Goal: Book appointment/travel/reservation

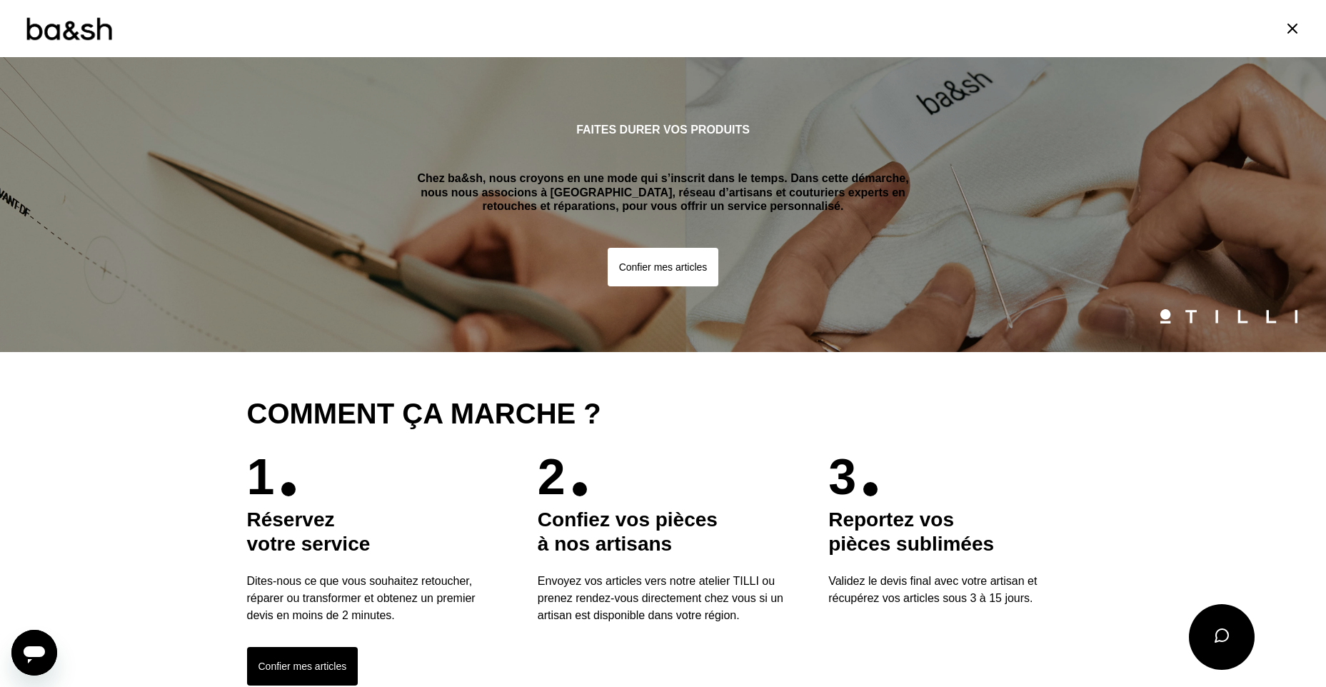
scroll to position [357, 0]
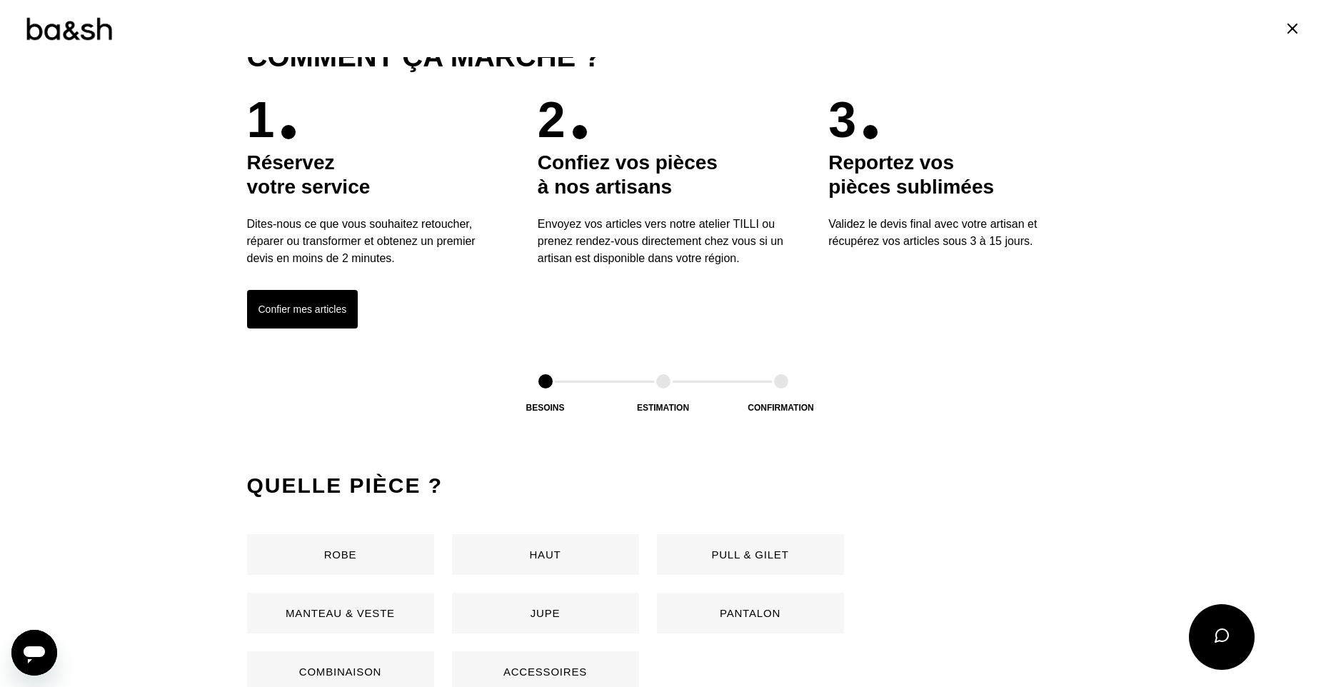
click at [532, 611] on button "Jupe" at bounding box center [545, 613] width 187 height 41
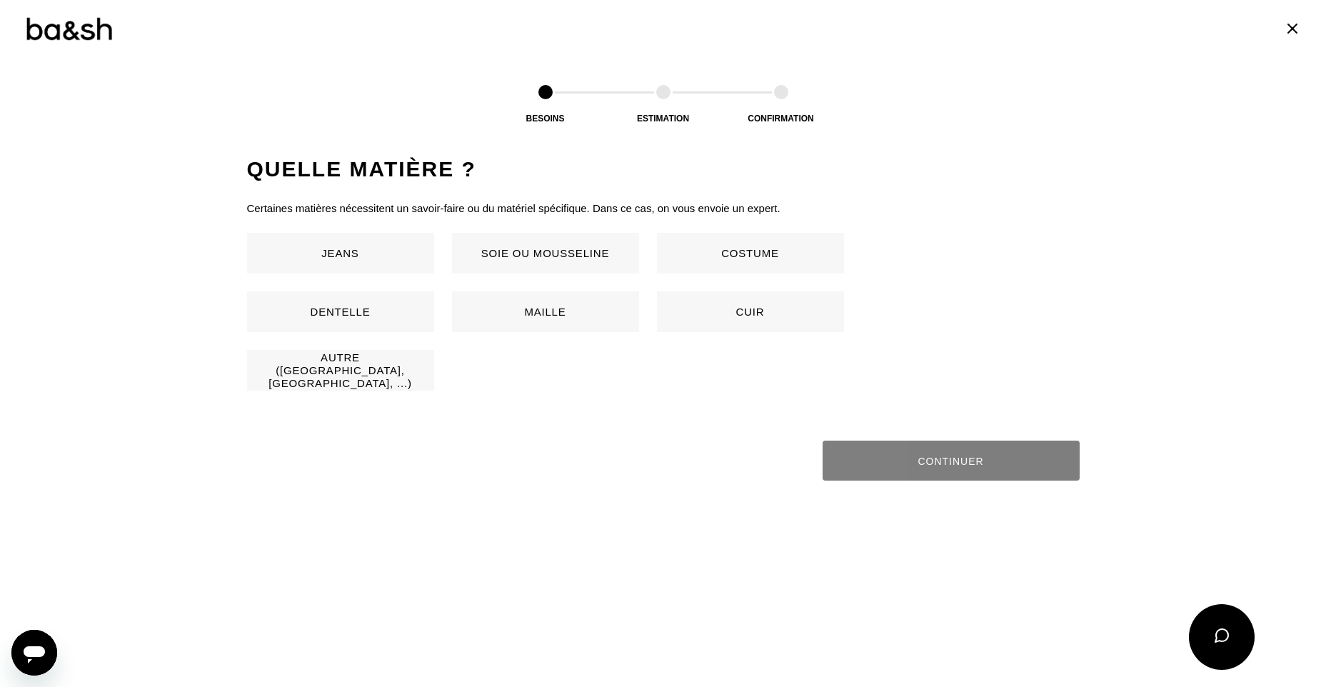
scroll to position [943, 0]
click at [509, 248] on button "Soie ou mousseline" at bounding box center [545, 252] width 187 height 41
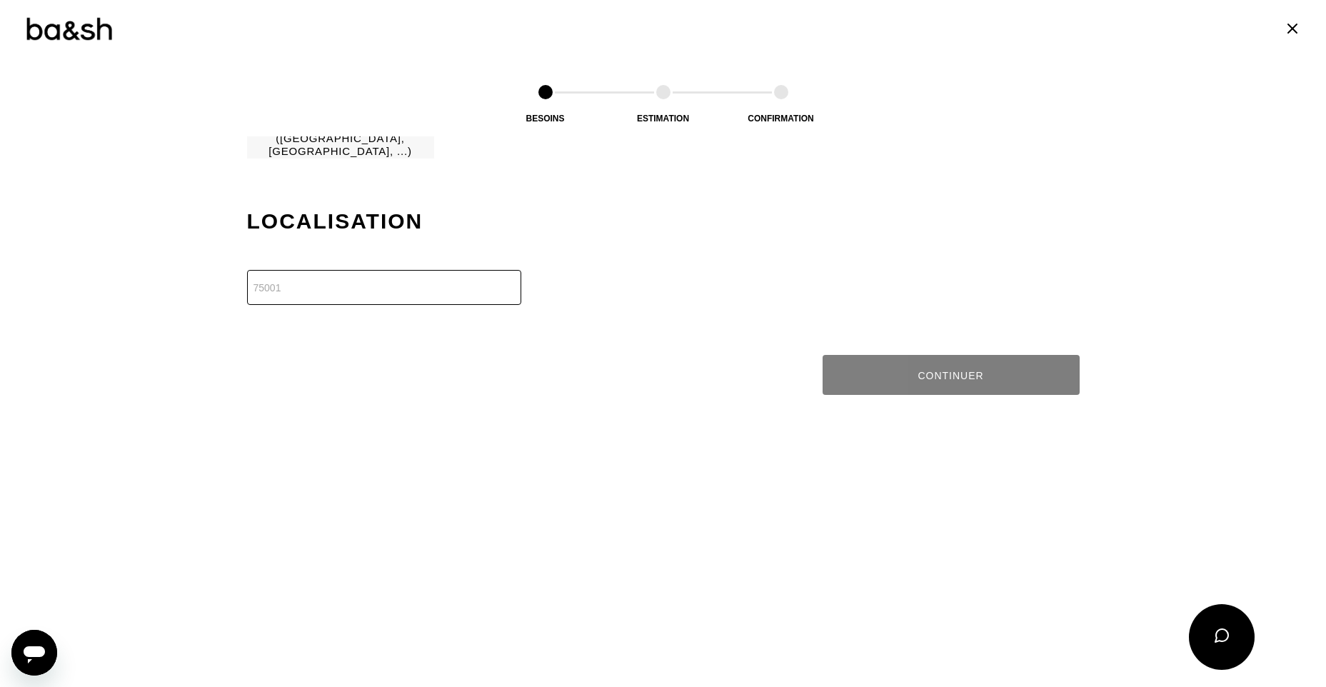
scroll to position [1227, 0]
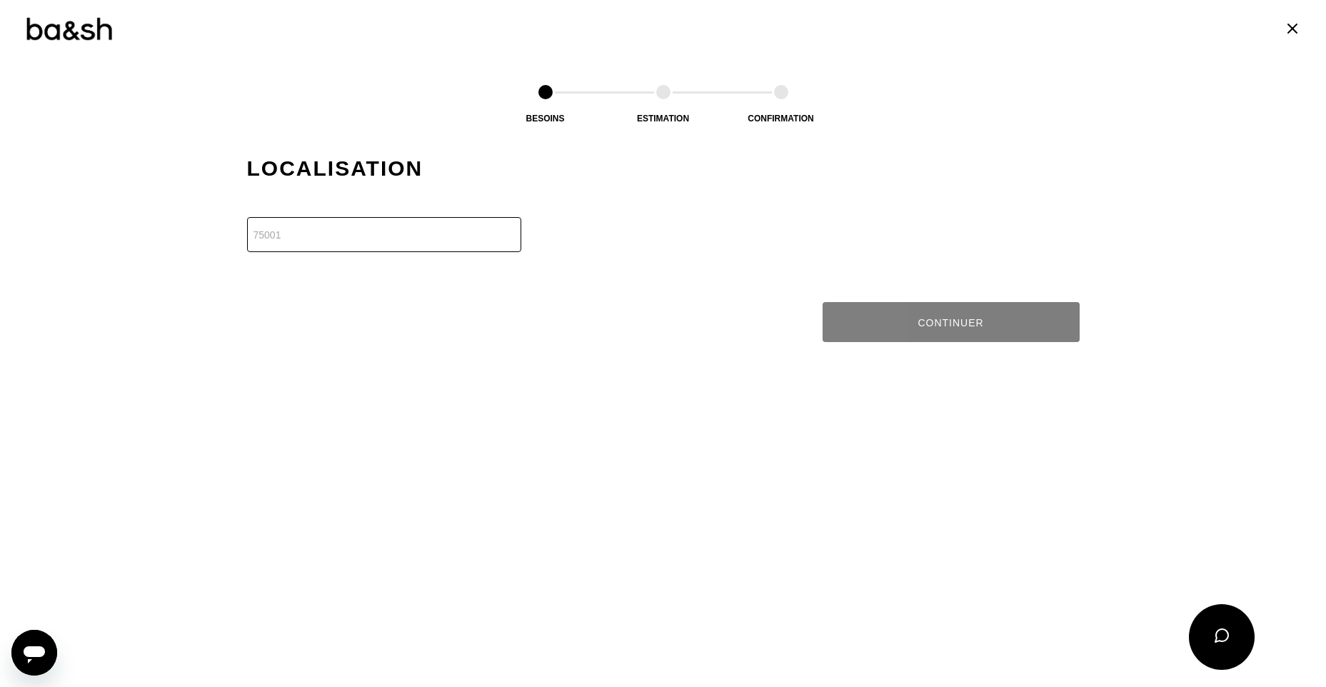
click at [400, 241] on input "number" at bounding box center [384, 234] width 274 height 35
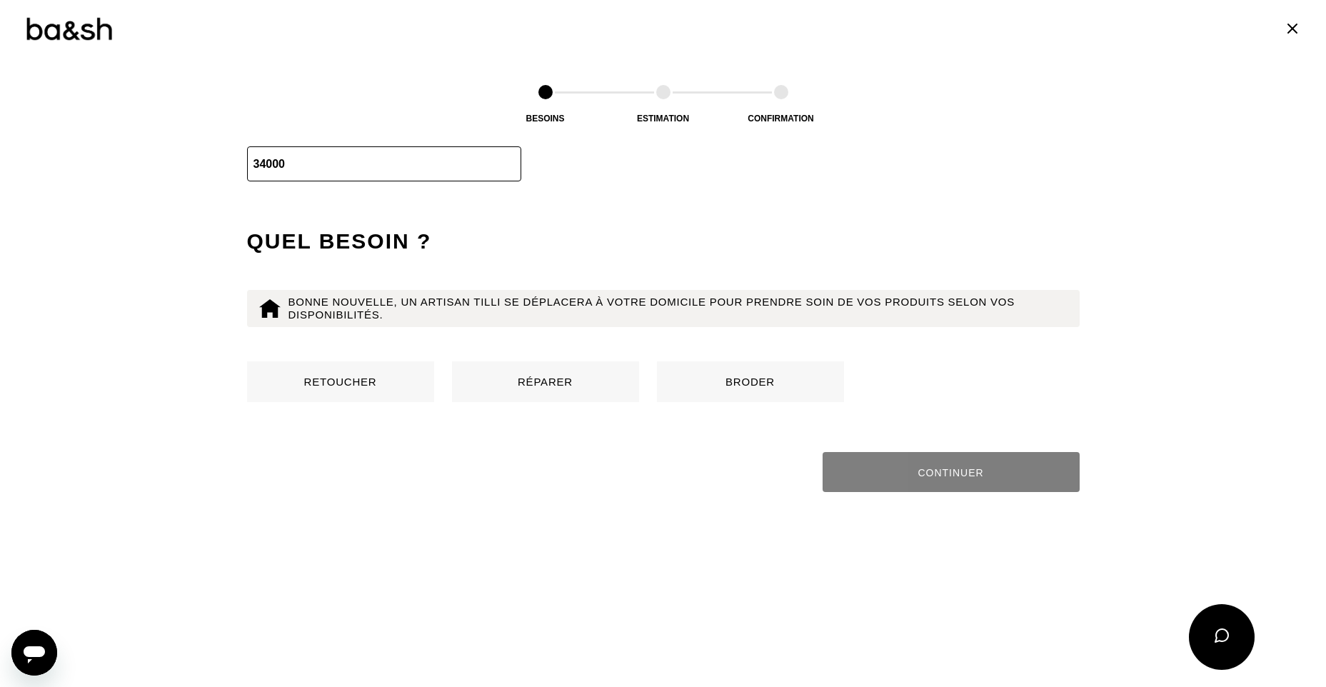
scroll to position [1374, 0]
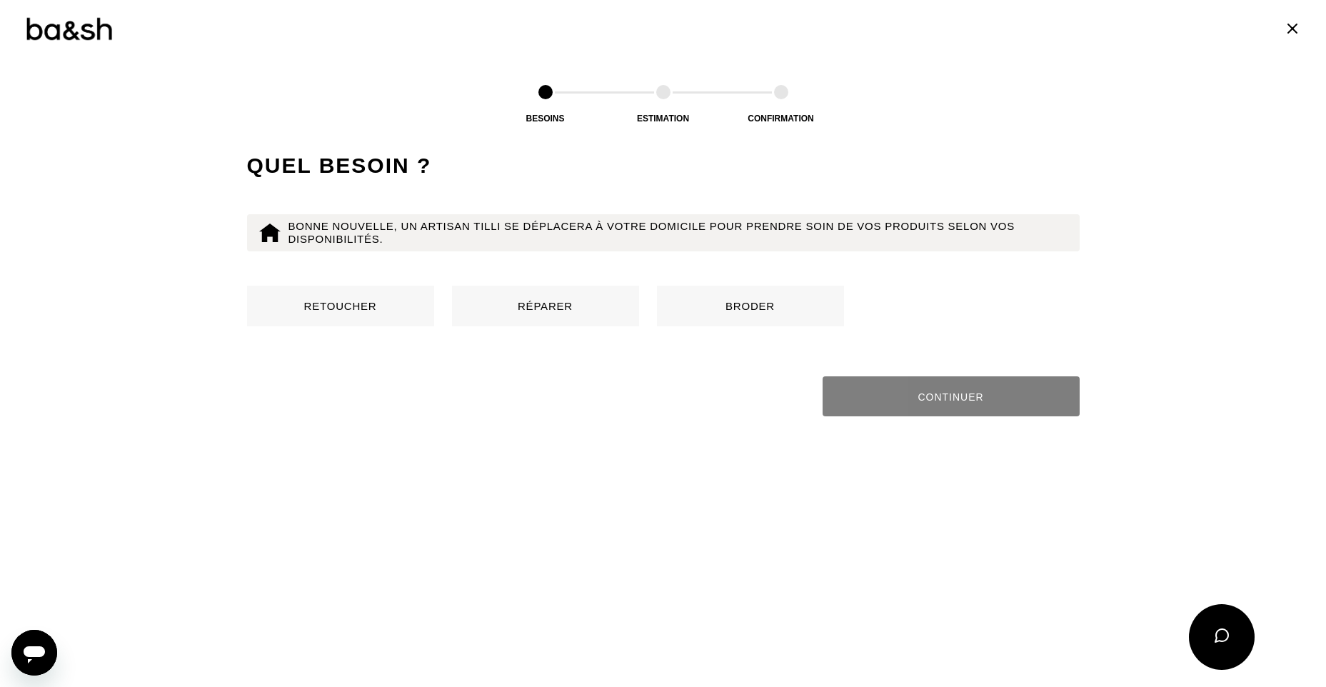
type input "34000"
click at [340, 301] on button "Retoucher" at bounding box center [340, 306] width 187 height 41
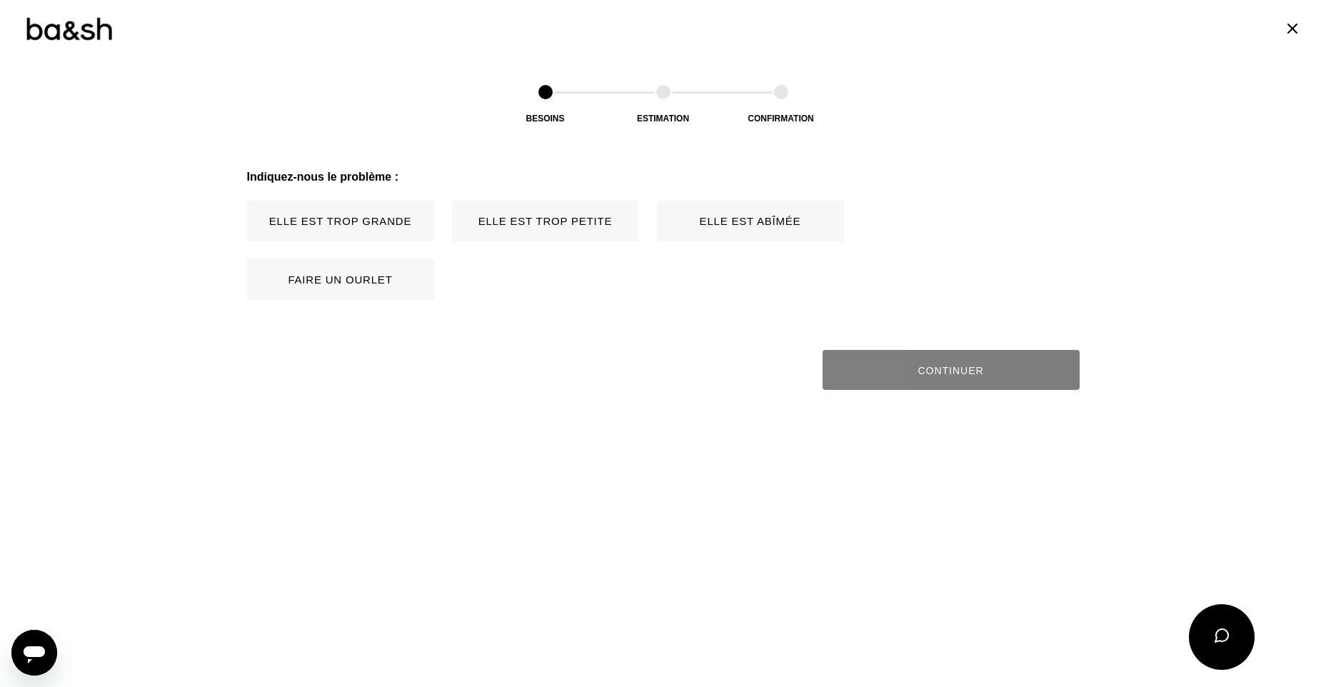
scroll to position [1594, 0]
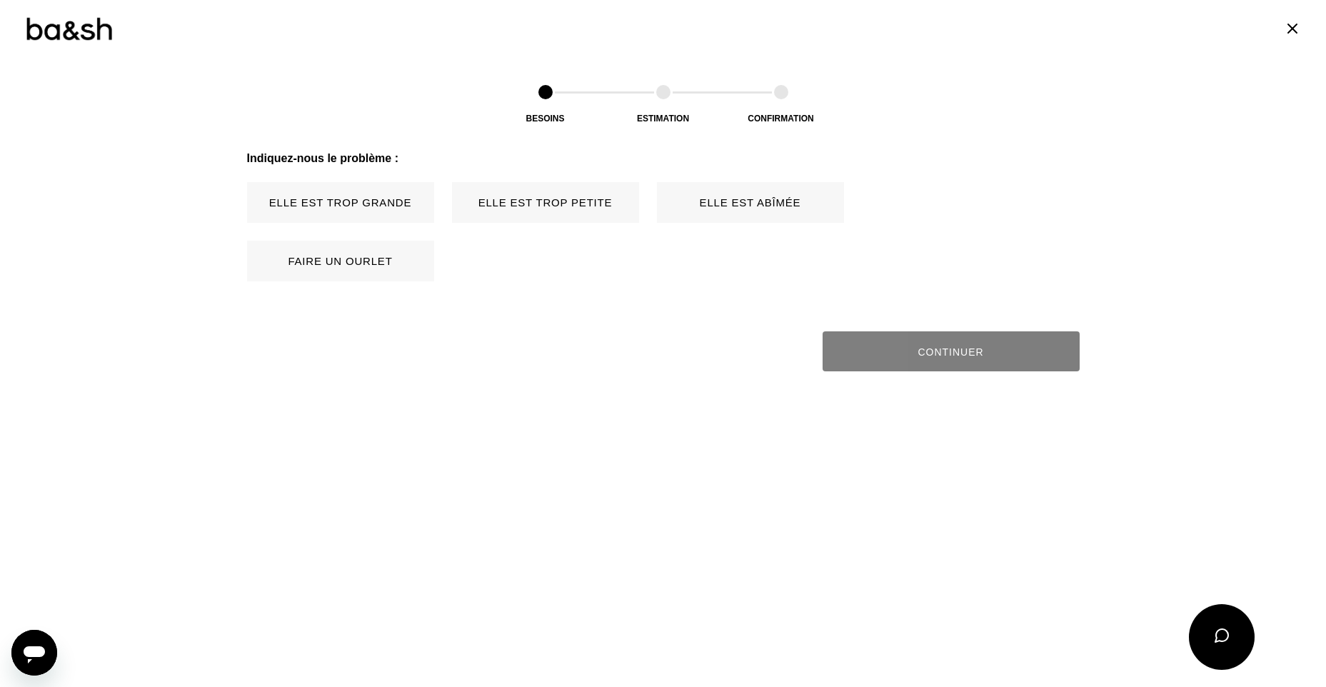
click at [343, 254] on button "Faire un ourlet" at bounding box center [340, 261] width 187 height 41
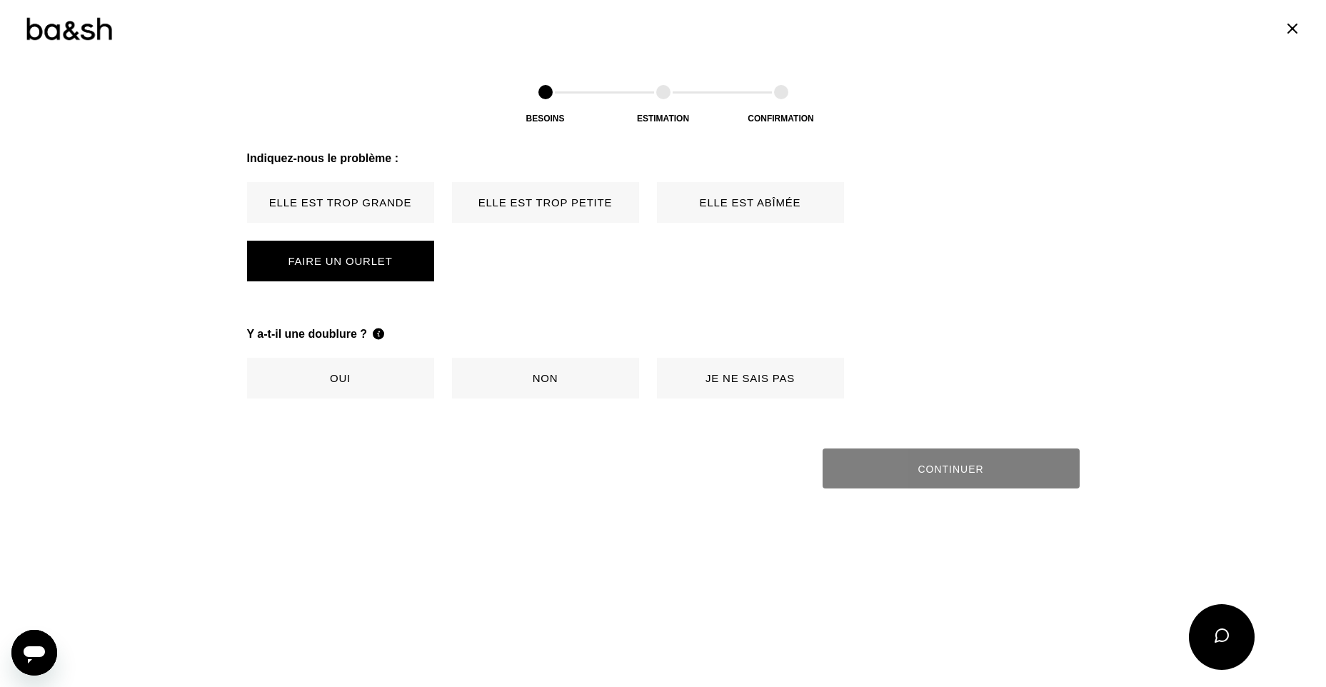
click at [722, 376] on button "Je ne sais pas" at bounding box center [750, 378] width 187 height 41
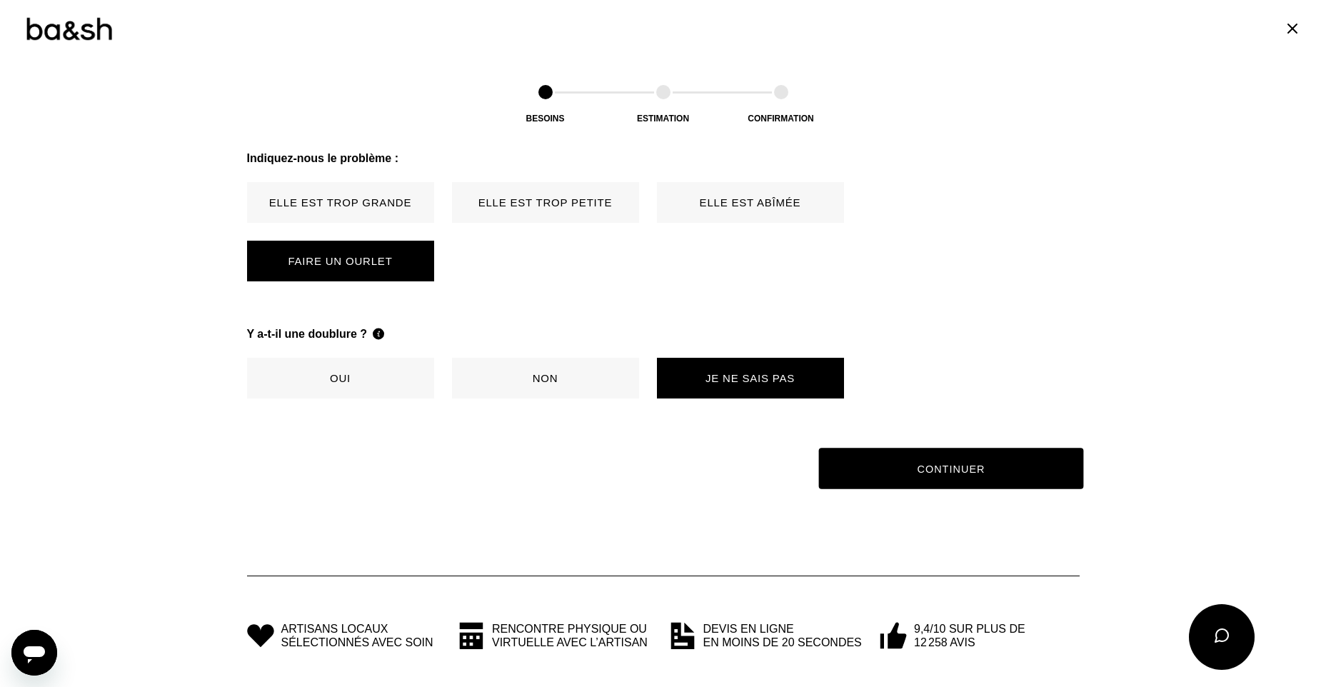
click at [991, 462] on button "Continuer" at bounding box center [950, 468] width 265 height 41
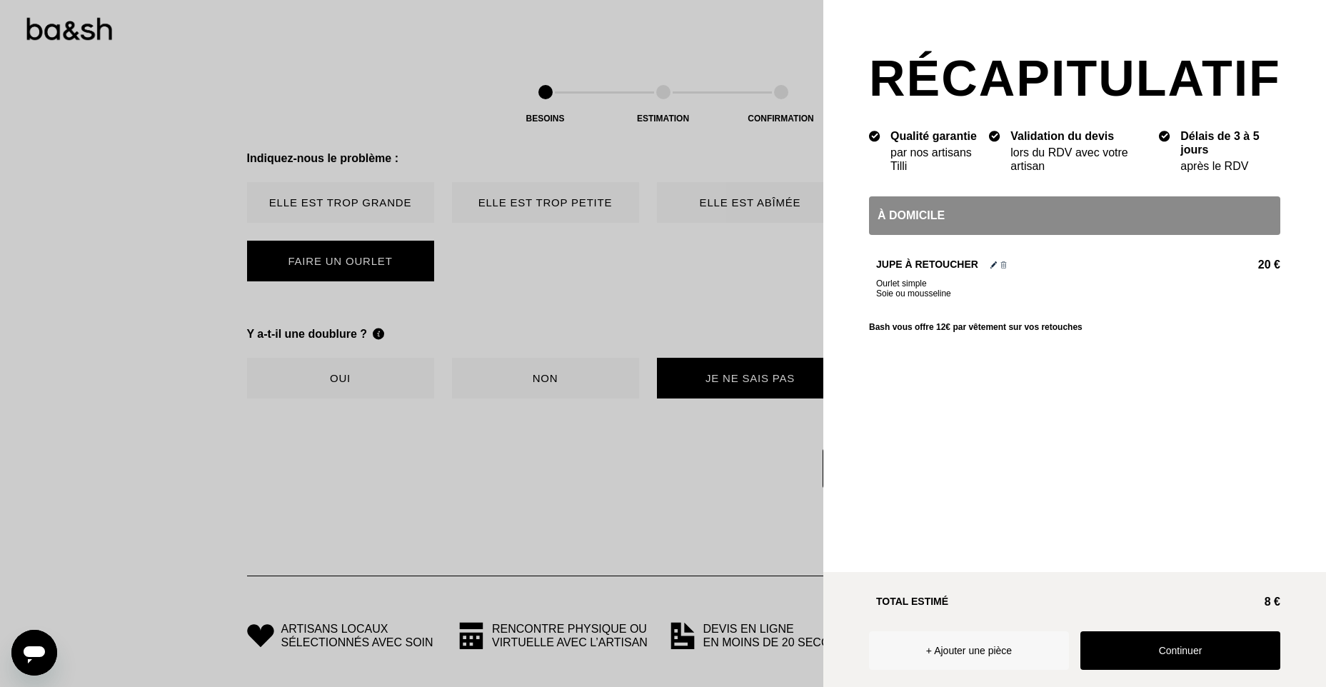
click at [1156, 643] on button "Continuer" at bounding box center [1180, 650] width 200 height 39
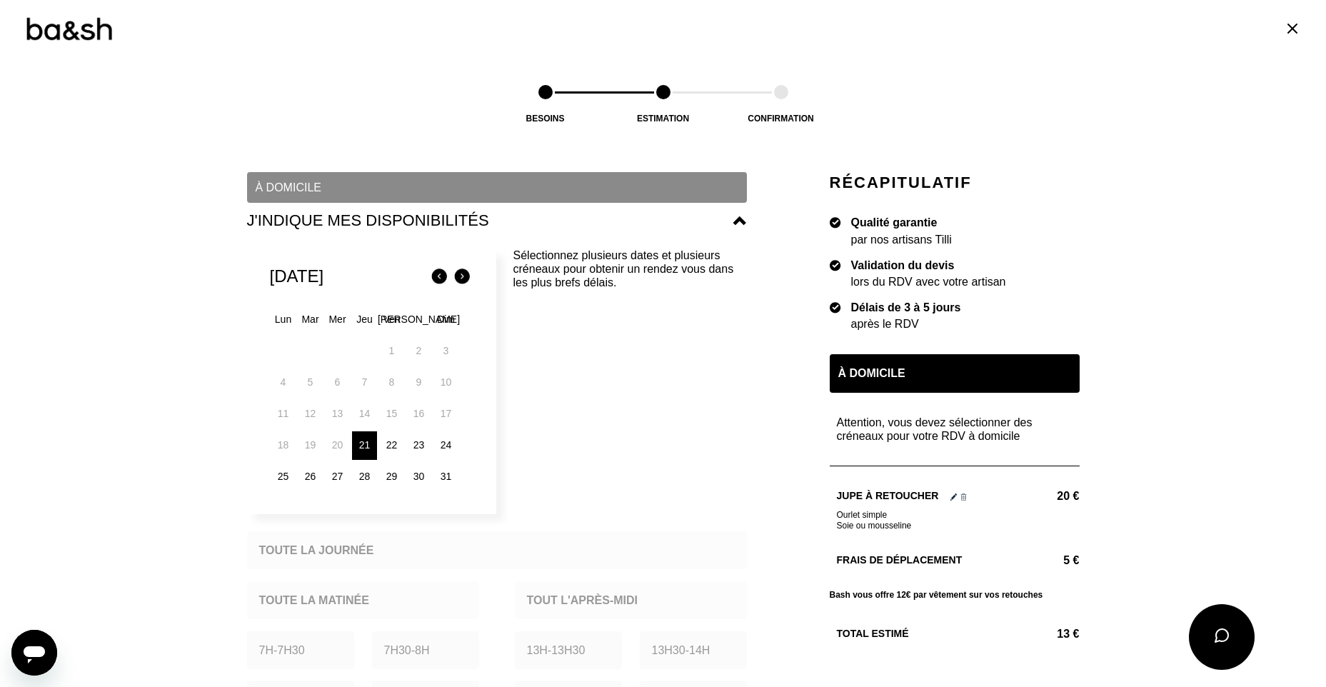
scroll to position [143, 0]
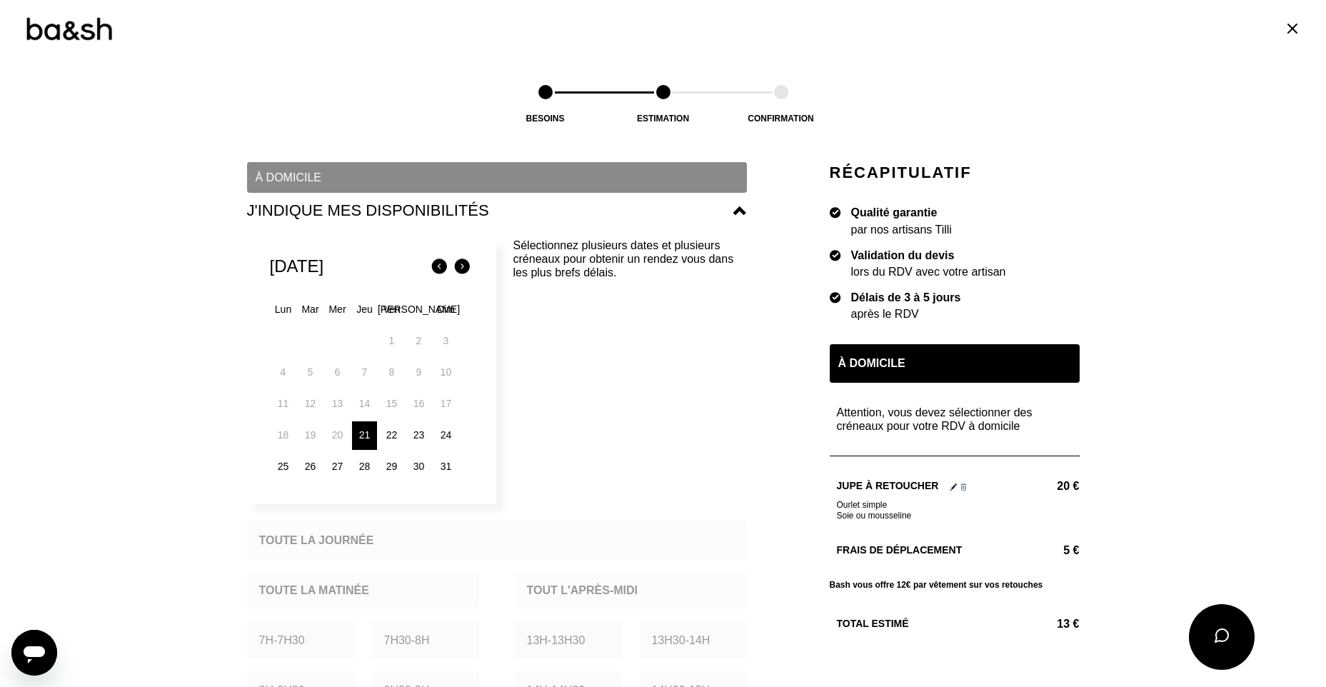
click at [352, 432] on div "21" at bounding box center [364, 435] width 25 height 29
click at [877, 353] on div "À domicile" at bounding box center [955, 363] width 250 height 39
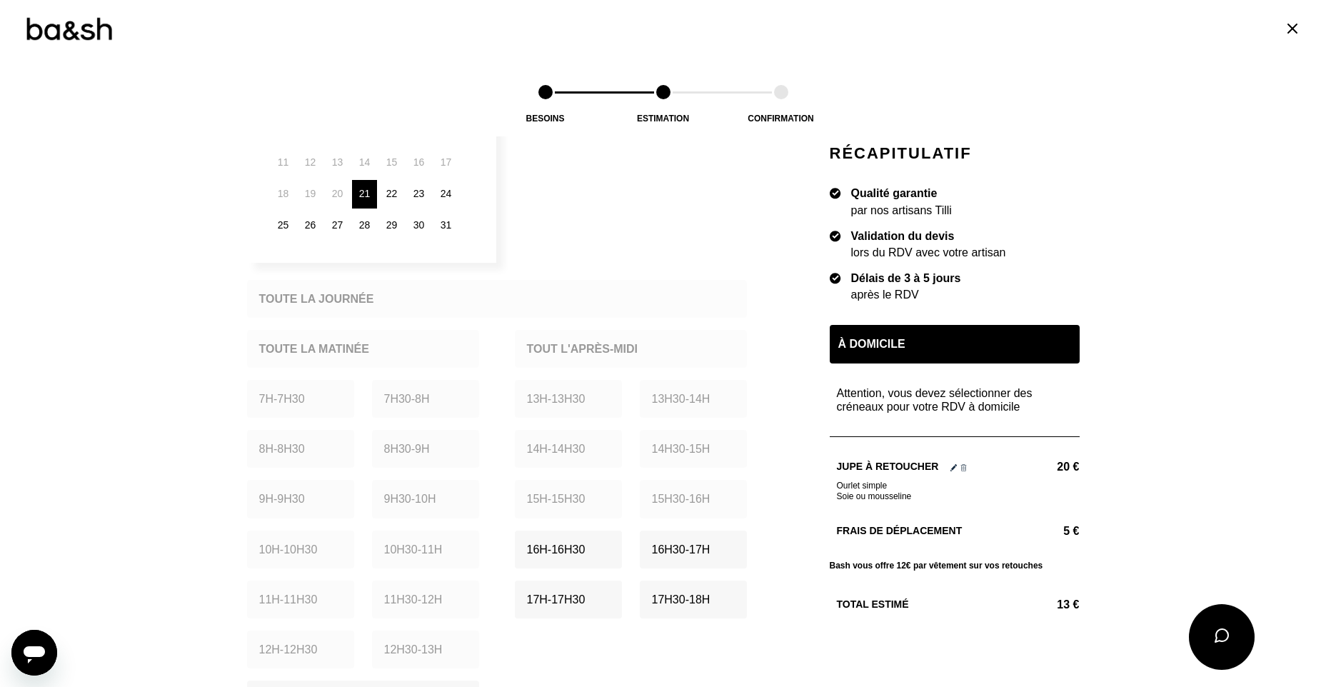
scroll to position [428, 0]
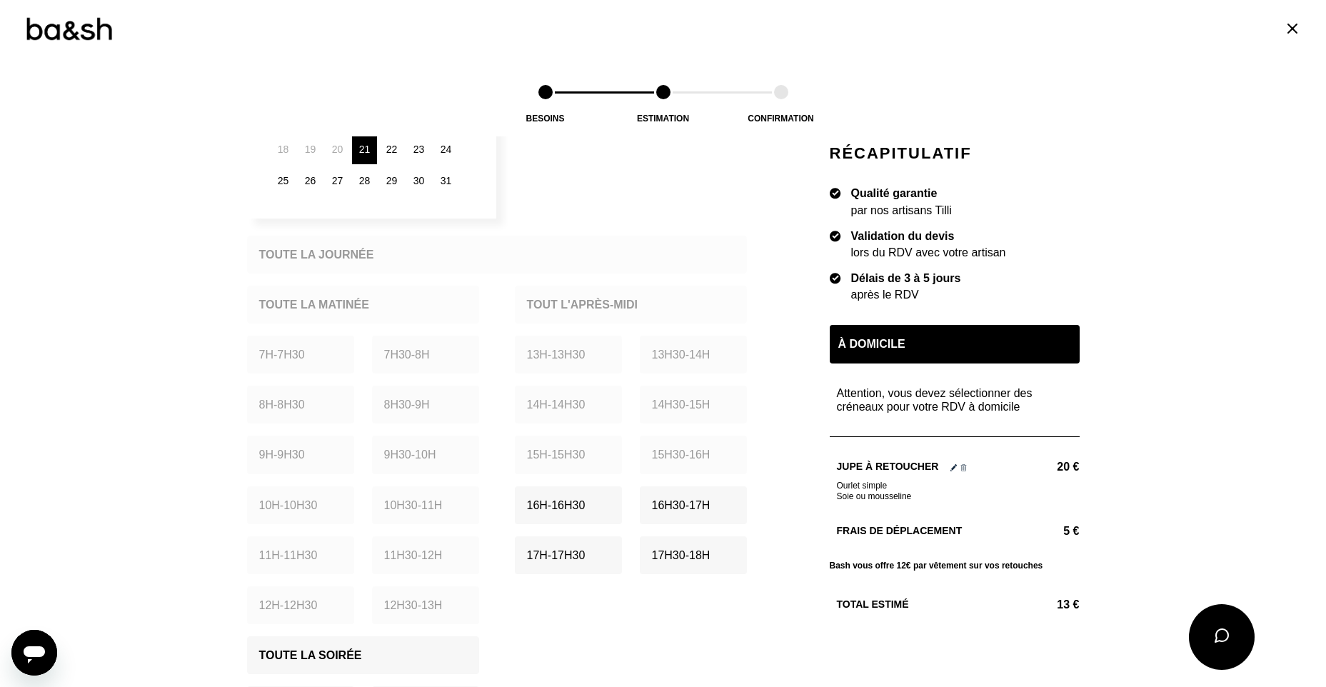
click at [559, 506] on p "16h - 16h30" at bounding box center [556, 505] width 59 height 14
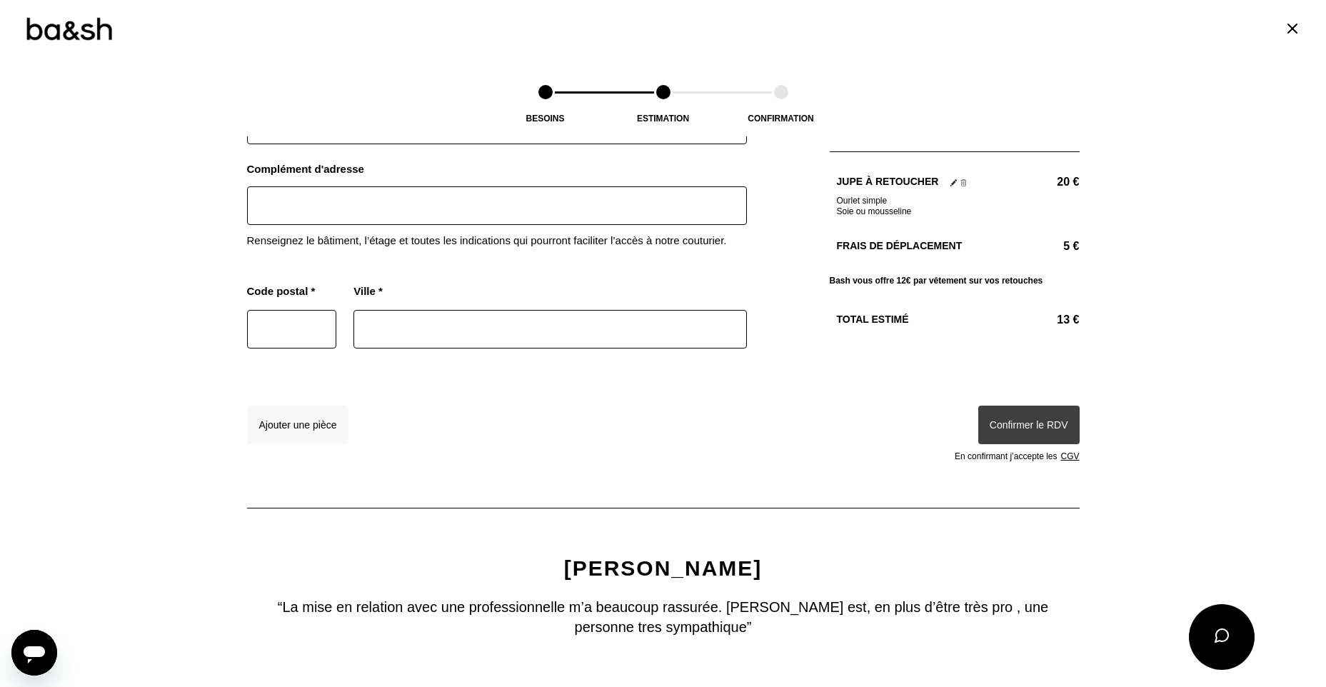
scroll to position [1229, 0]
